Goal: Register for event/course

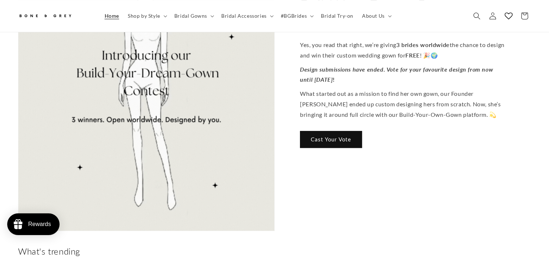
click at [329, 131] on link "Cast Your Vote" at bounding box center [331, 139] width 62 height 17
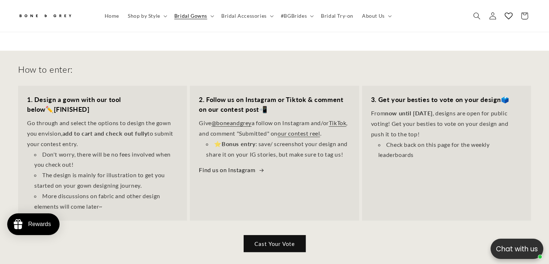
scroll to position [225, 0]
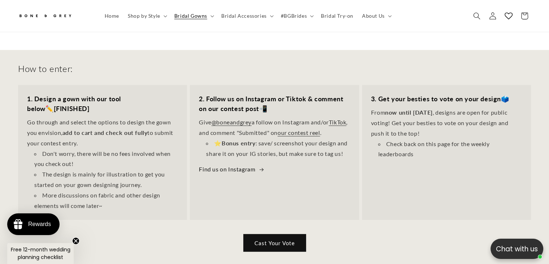
click at [271, 234] on link "Cast Your Vote" at bounding box center [275, 242] width 62 height 17
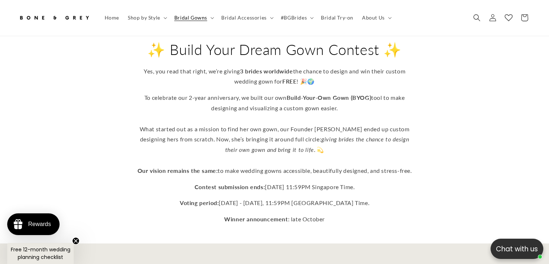
scroll to position [0, 374]
